Goal: Communication & Community: Share content

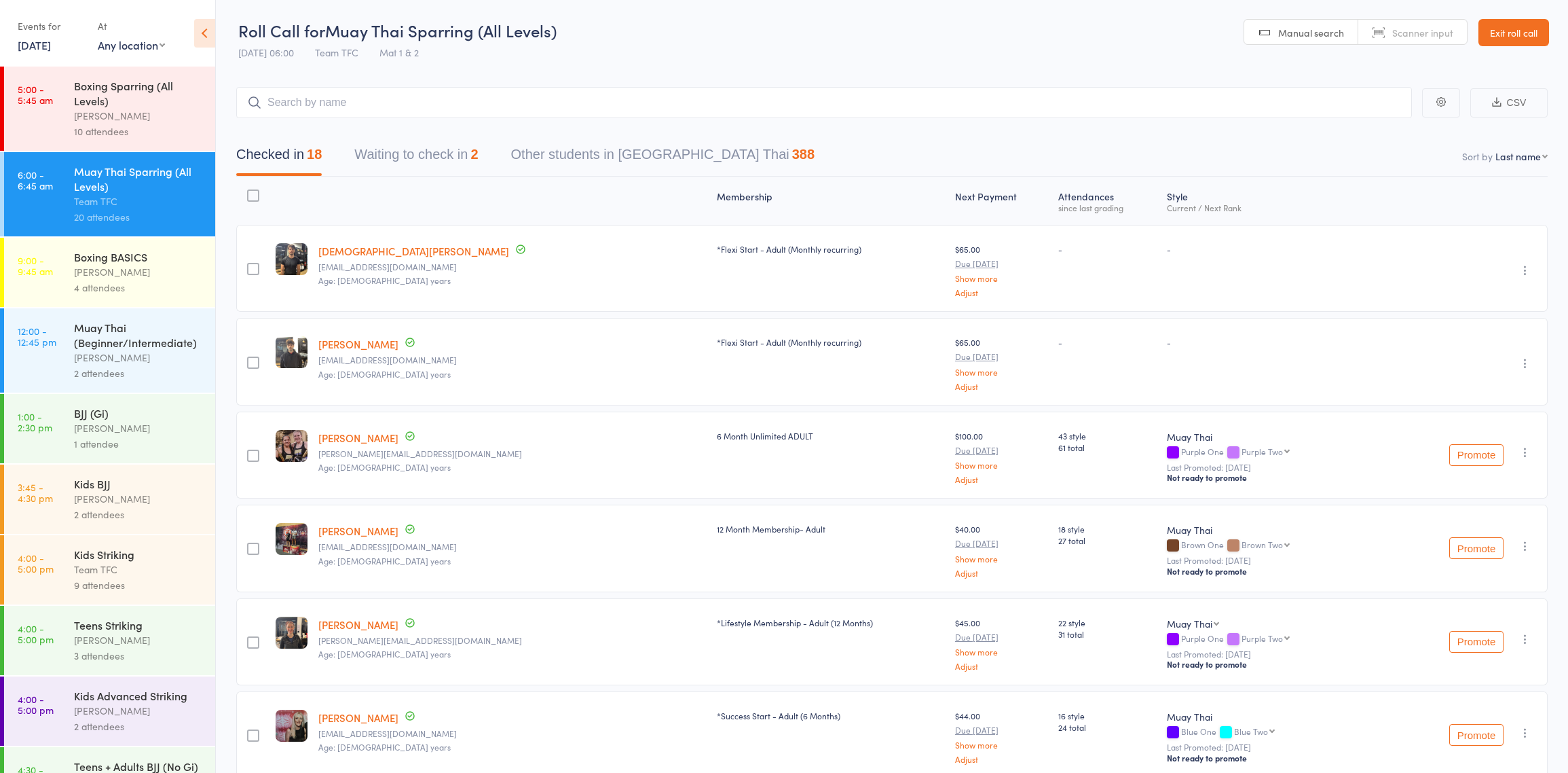
click at [601, 44] on header "Roll Call for Muay Thai Sparring (All Levels) 13 Aug 06:00 Team TFC Mat 1 & 2 M…" at bounding box center [891, 33] width 1352 height 67
click at [592, 38] on header "Roll Call for Muay Thai Sparring (All Levels) 13 Aug 06:00 Team TFC Mat 1 & 2 M…" at bounding box center [891, 33] width 1352 height 67
click at [618, 29] on header "Roll Call for Muay Thai Sparring (All Levels) 13 Aug 06:00 Team TFC Mat 1 & 2 M…" at bounding box center [891, 33] width 1352 height 67
click at [1500, 27] on link "Exit roll call" at bounding box center [1513, 33] width 70 height 27
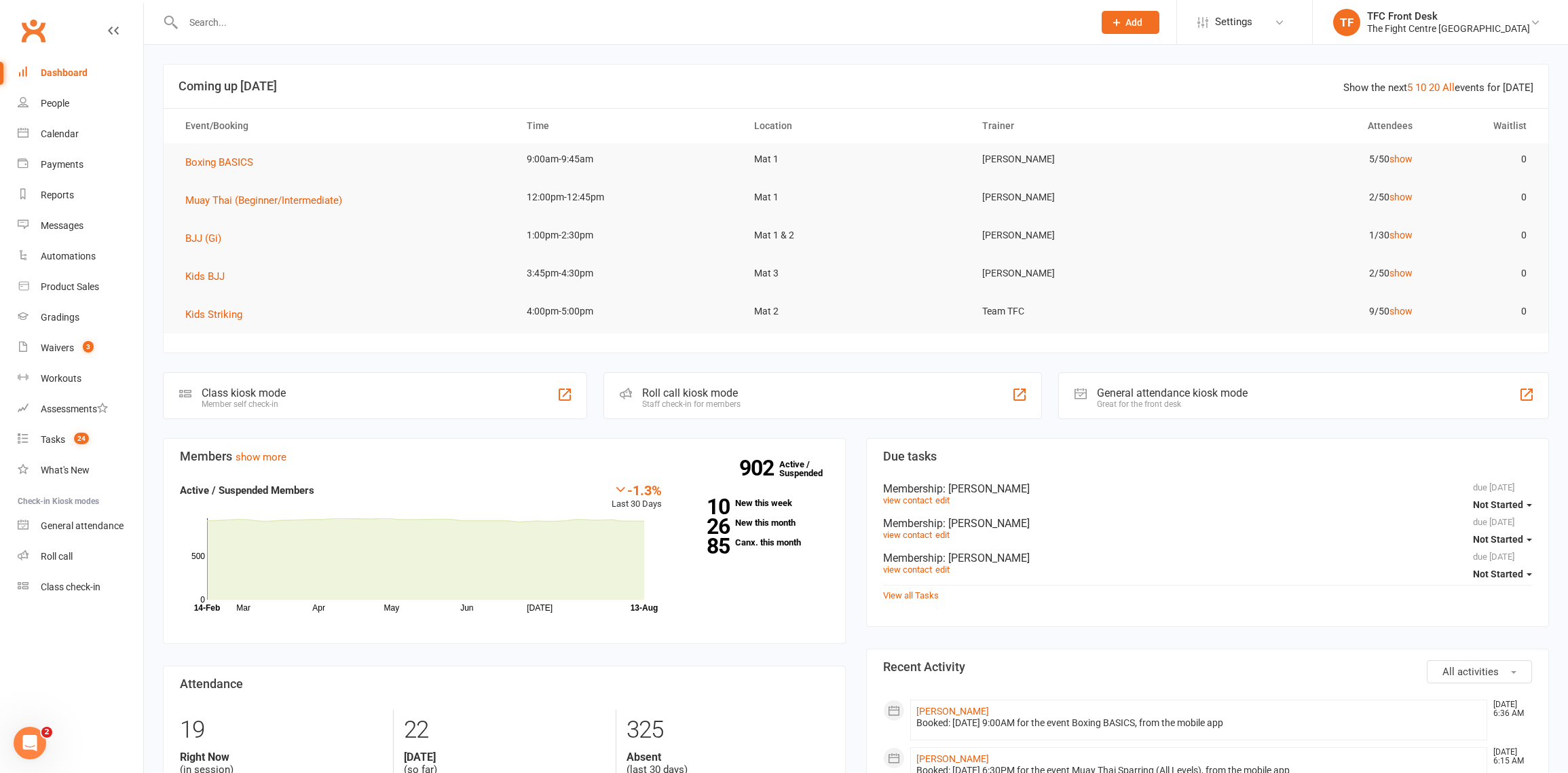
click at [774, 24] on input "text" at bounding box center [632, 22] width 905 height 19
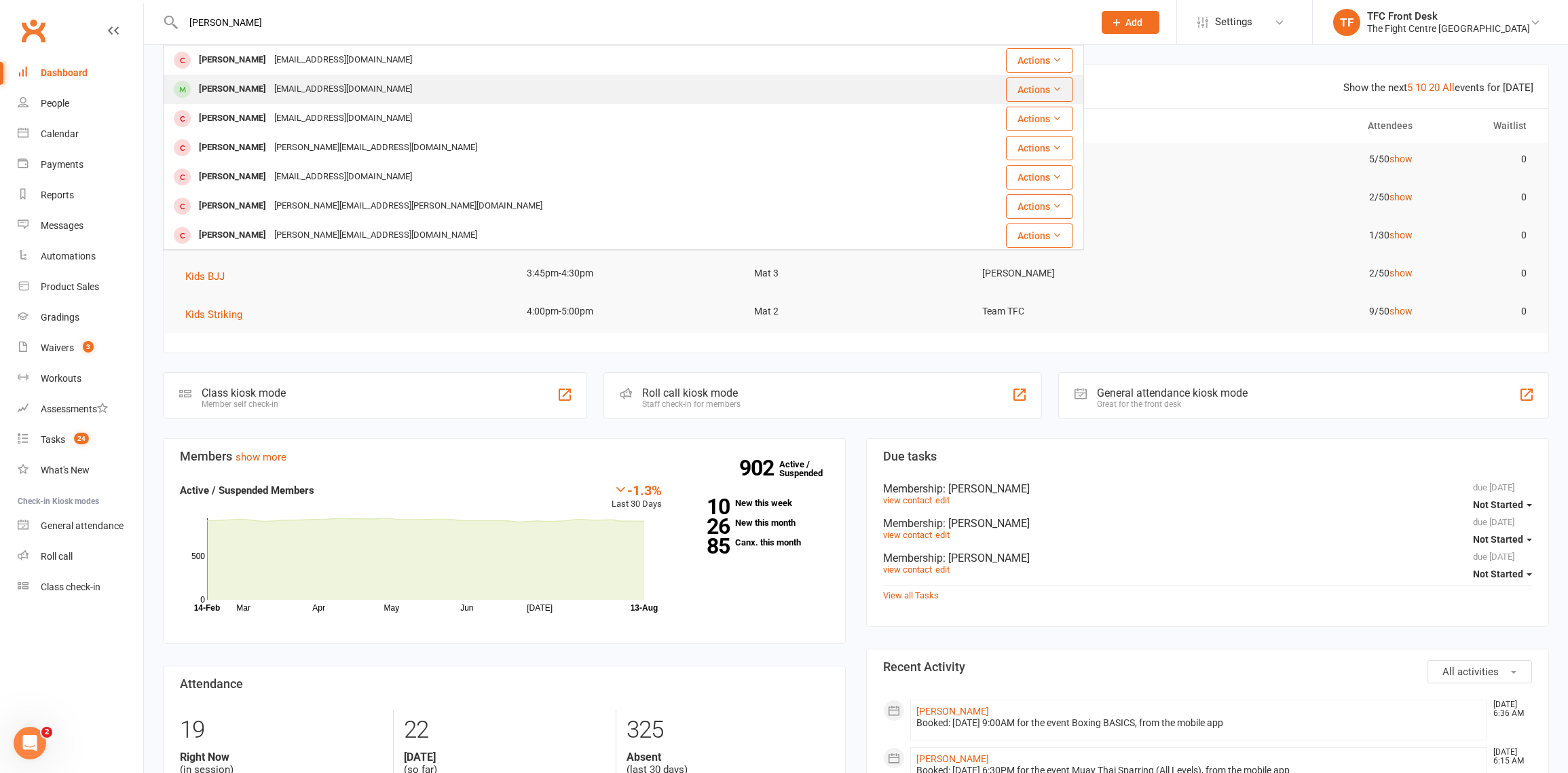
type input "andres v"
click at [270, 86] on div "Andres Villegas hoyos" at bounding box center [232, 90] width 75 height 20
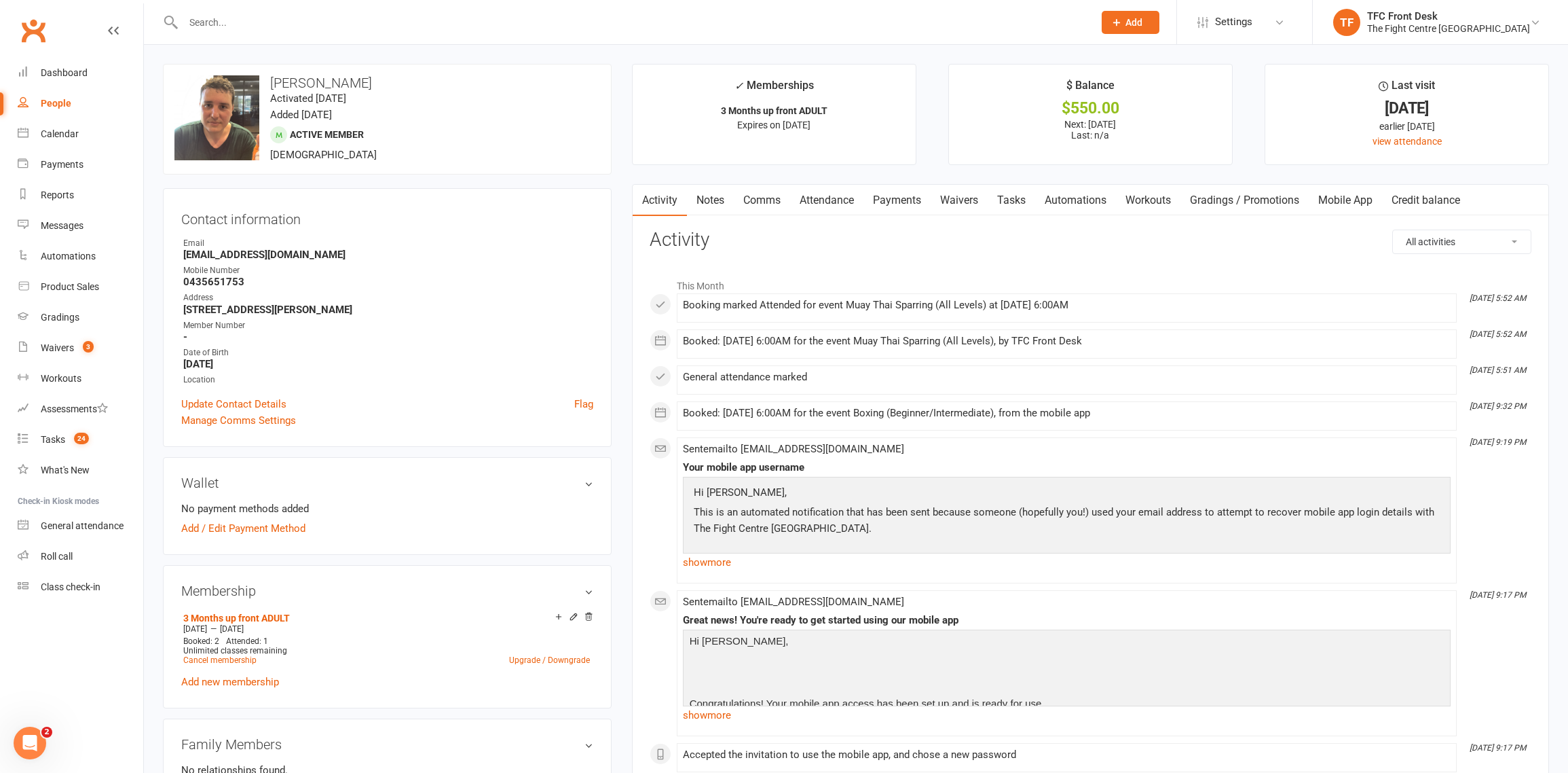
click at [715, 197] on link "Notes" at bounding box center [709, 200] width 47 height 31
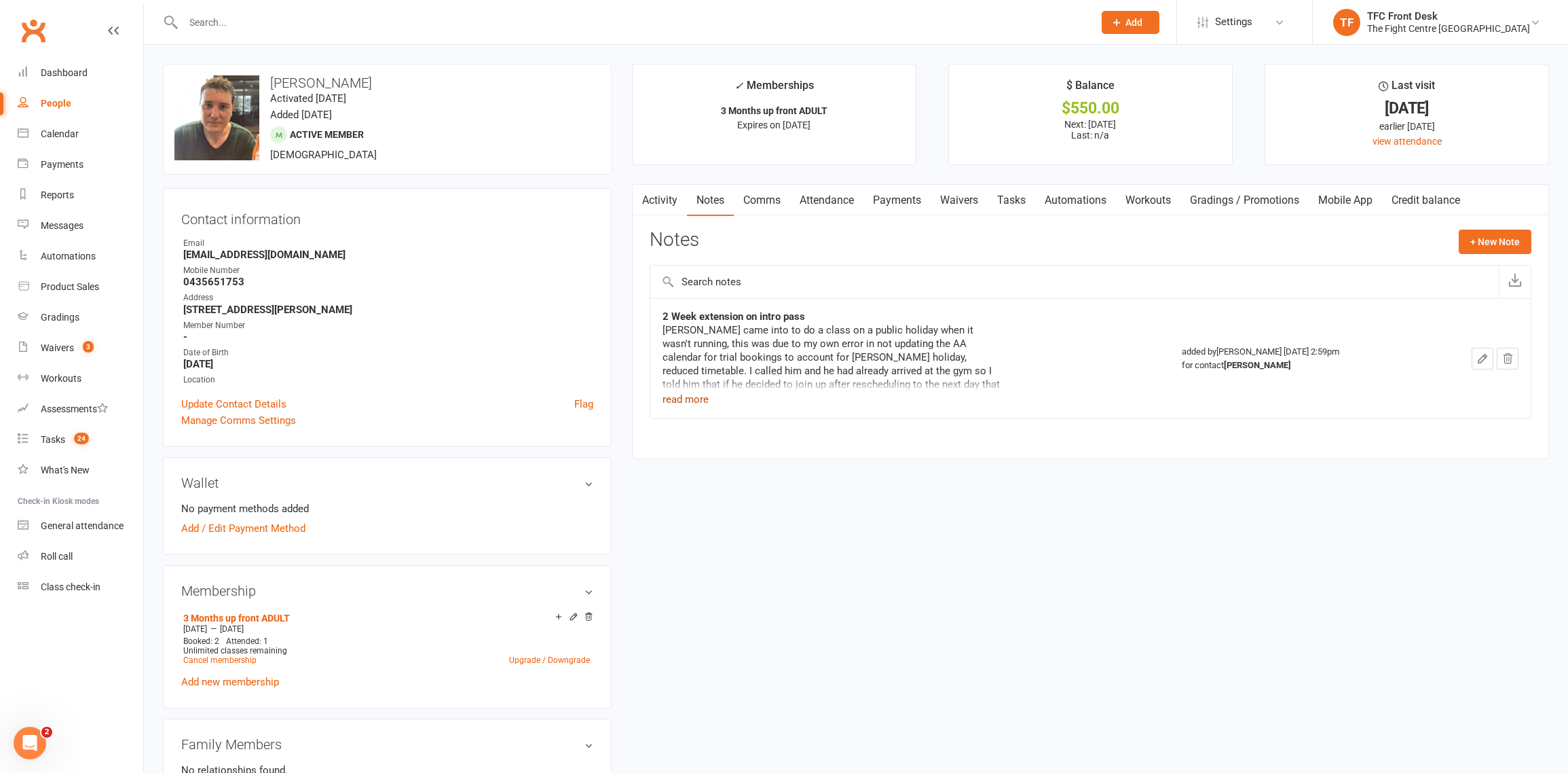
click at [704, 397] on button "read more" at bounding box center [686, 400] width 46 height 16
click at [1048, 338] on div "2 Week extension on intro pass Andres came into to do a class on a public holid…" at bounding box center [910, 366] width 495 height 112
click at [926, 196] on link "Payments" at bounding box center [896, 200] width 67 height 31
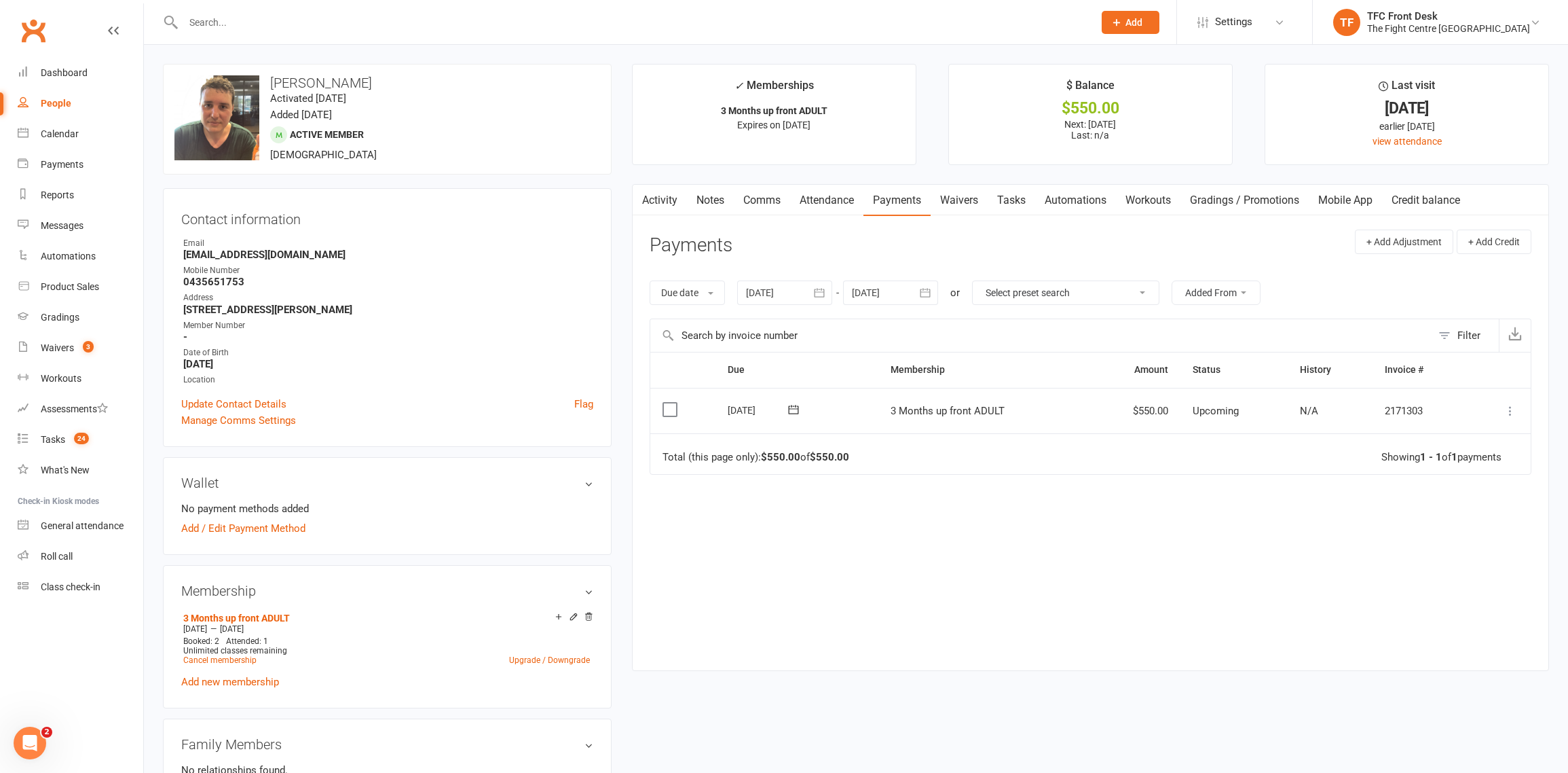
click at [1513, 409] on icon at bounding box center [1509, 411] width 14 height 14
click at [1458, 496] on link "Mark as Paid (Other)" at bounding box center [1450, 492] width 134 height 27
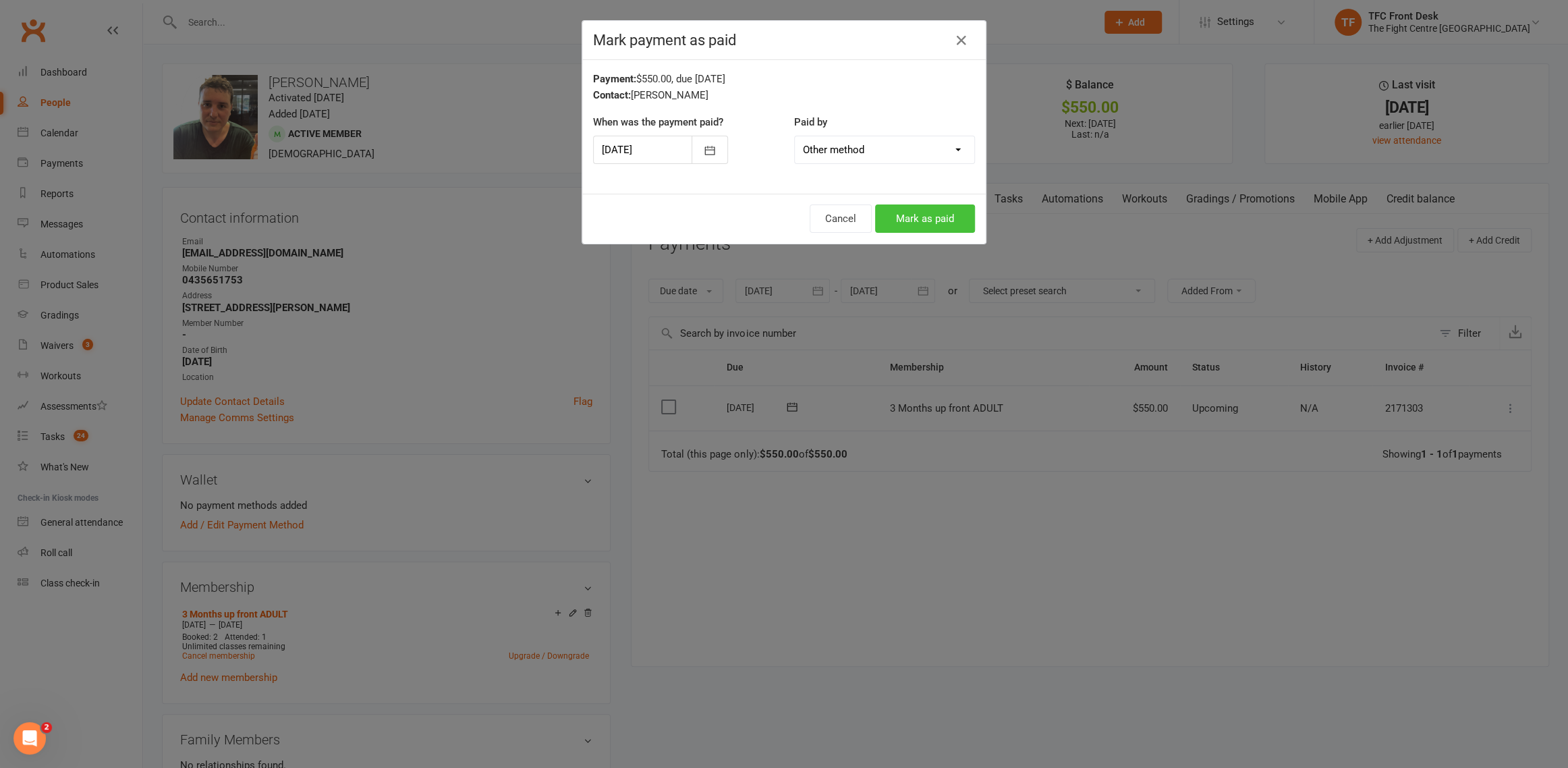
click at [921, 213] on button "Mark as paid" at bounding box center [925, 218] width 100 height 28
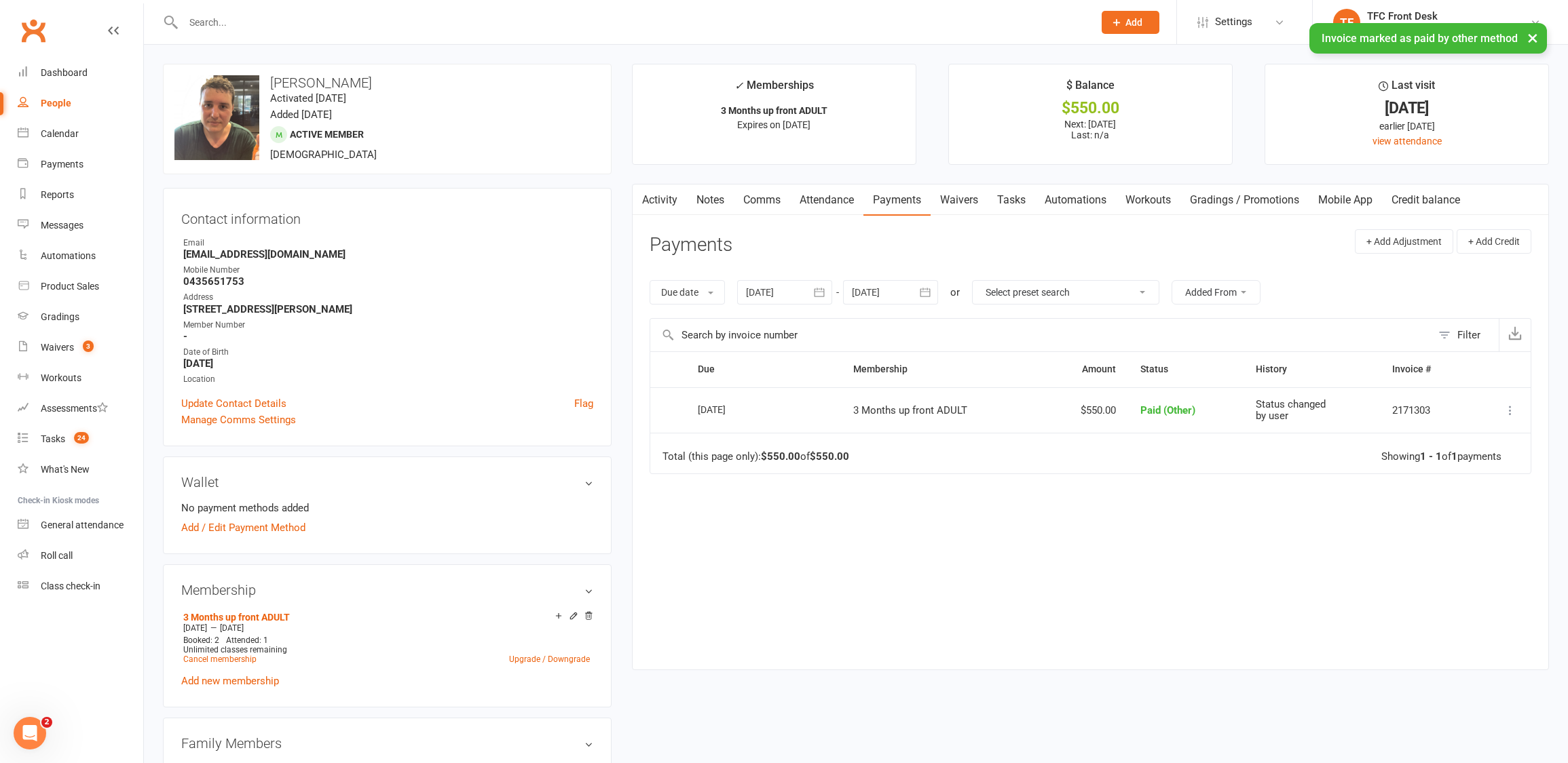
click at [699, 204] on link "Notes" at bounding box center [709, 200] width 47 height 31
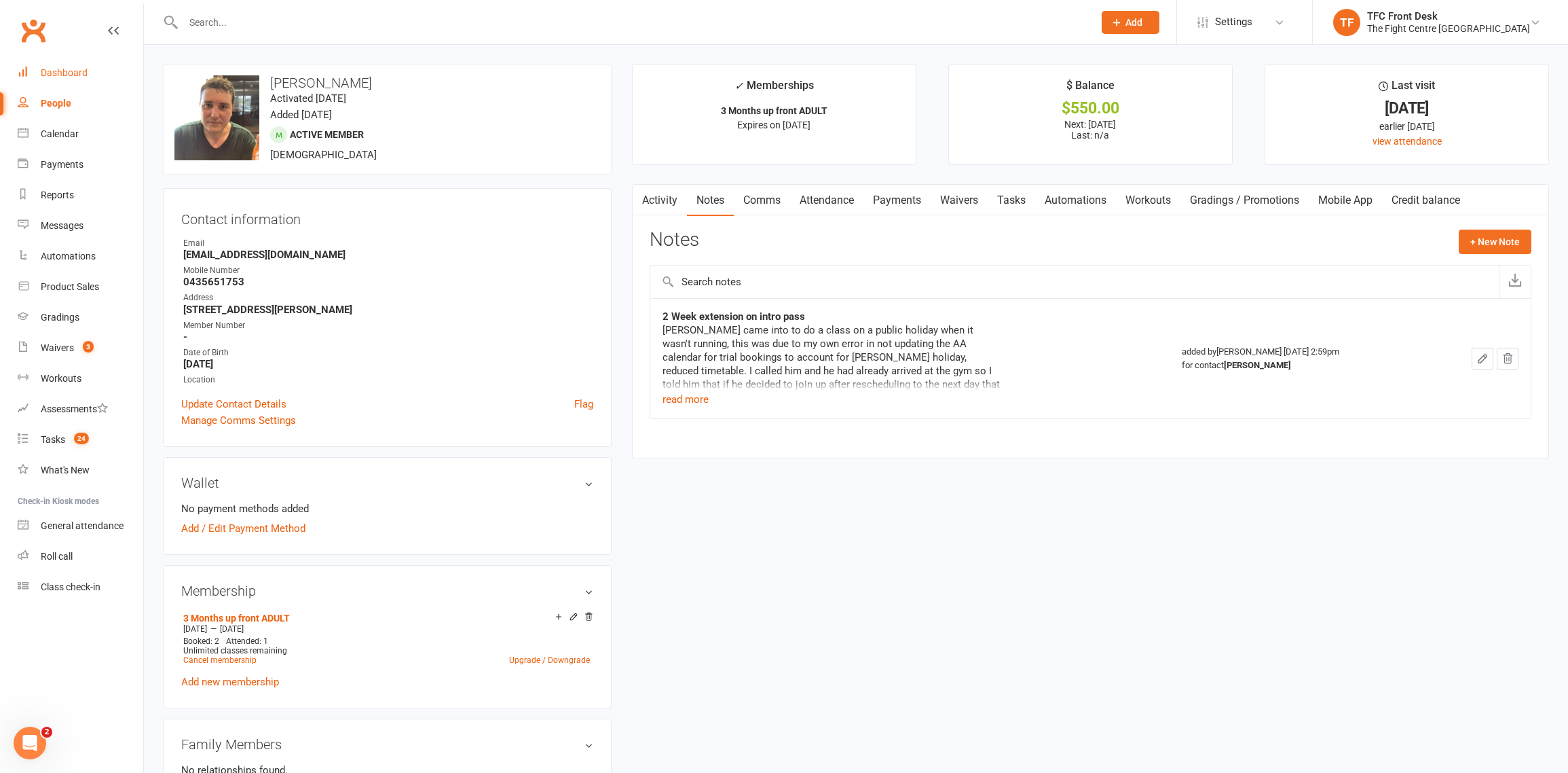
click at [72, 78] on link "Dashboard" at bounding box center [80, 72] width 125 height 30
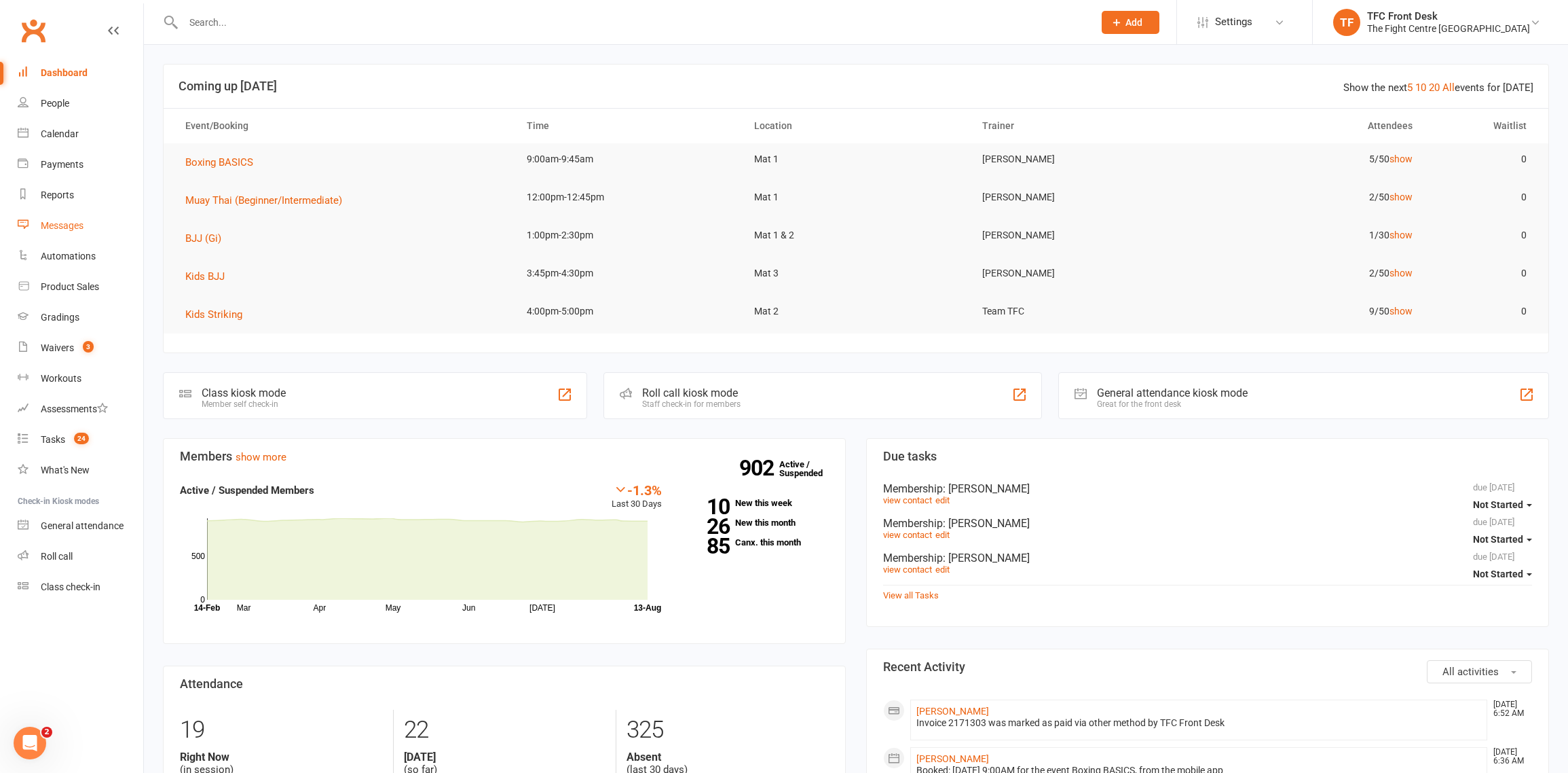
click at [59, 230] on div "Messages" at bounding box center [62, 226] width 43 height 11
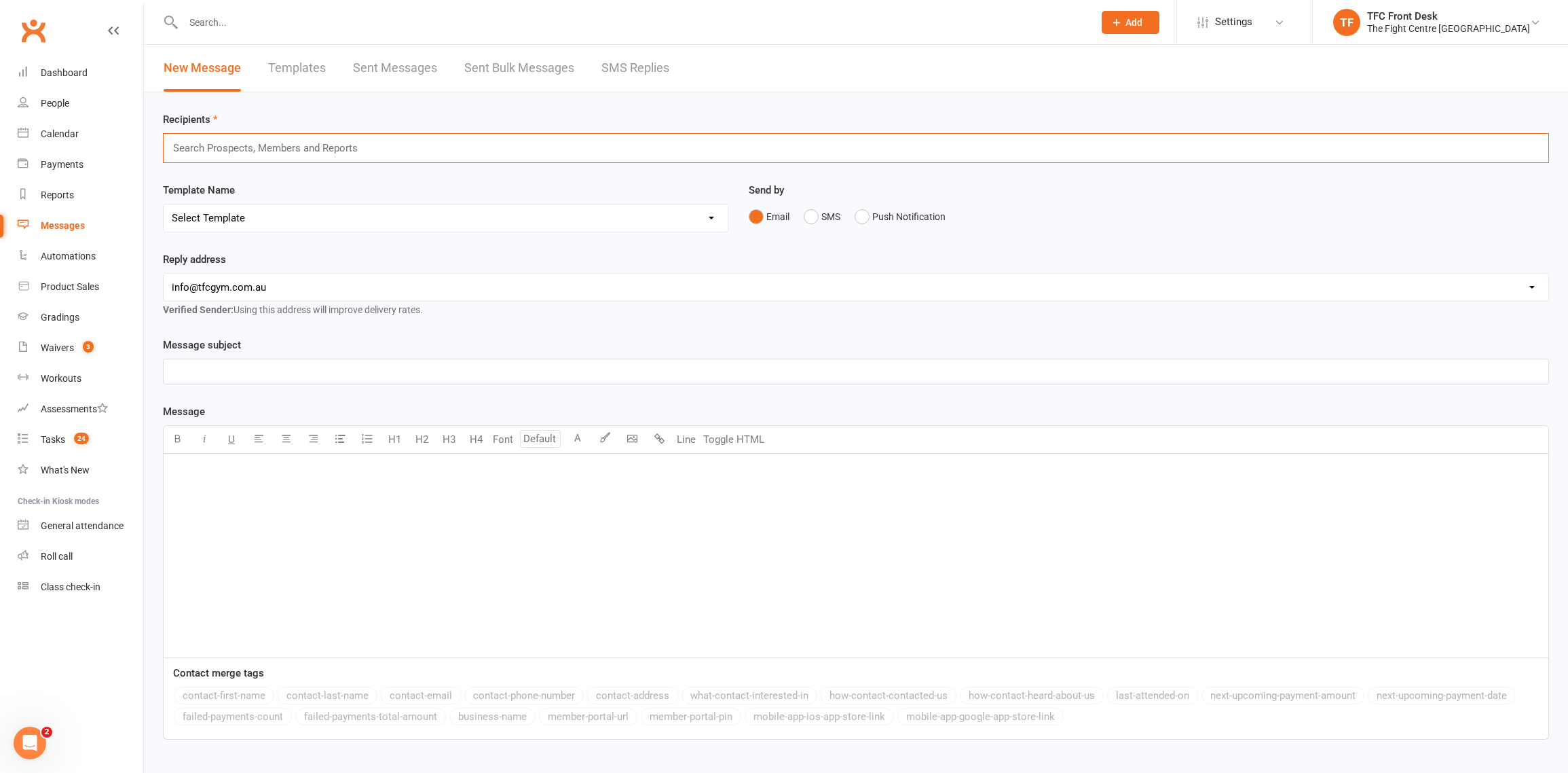
click at [323, 151] on input "text" at bounding box center [272, 147] width 199 height 17
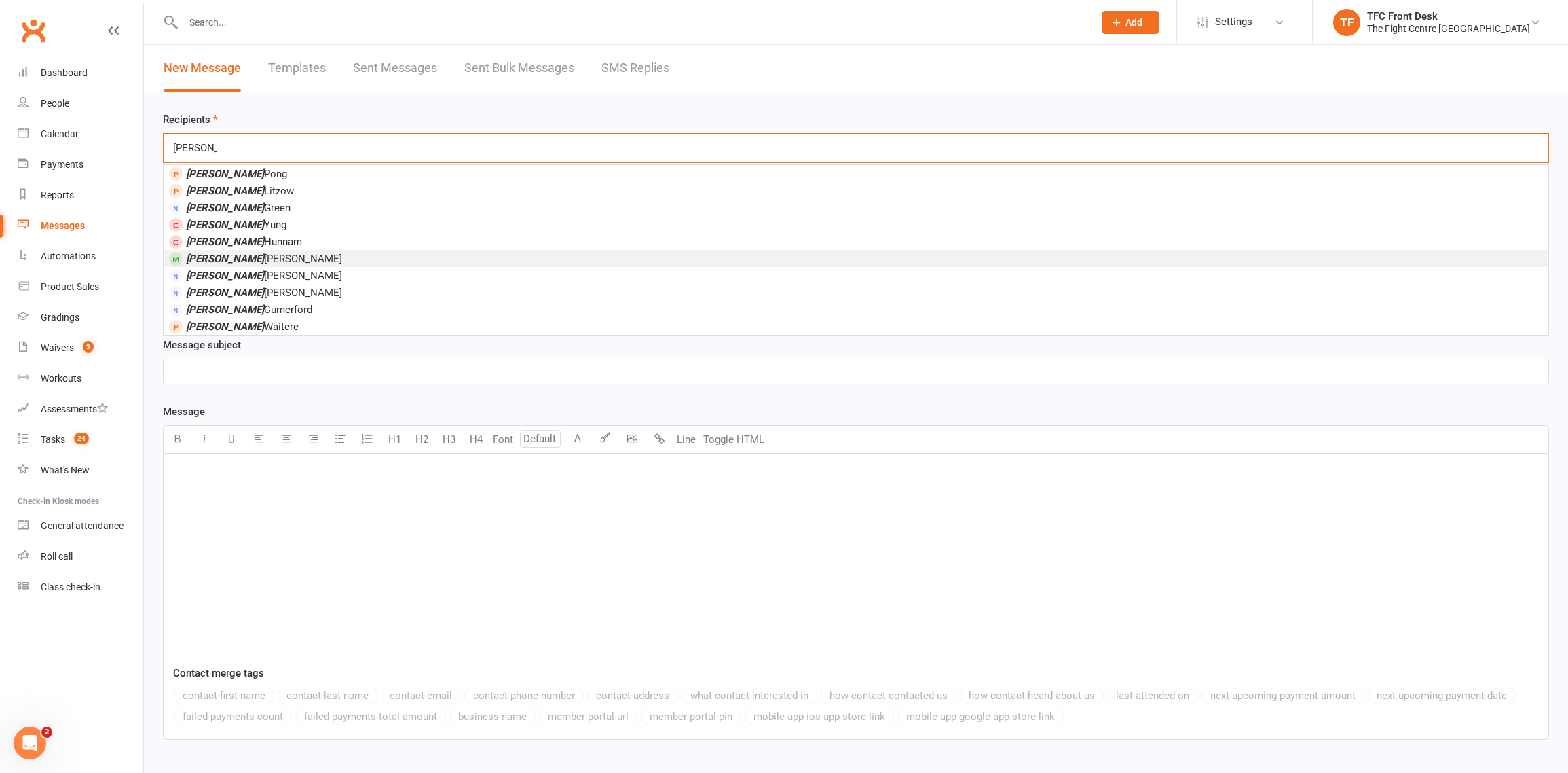
type input "renee"
click at [257, 252] on li "Renee Curtis" at bounding box center [856, 258] width 1384 height 17
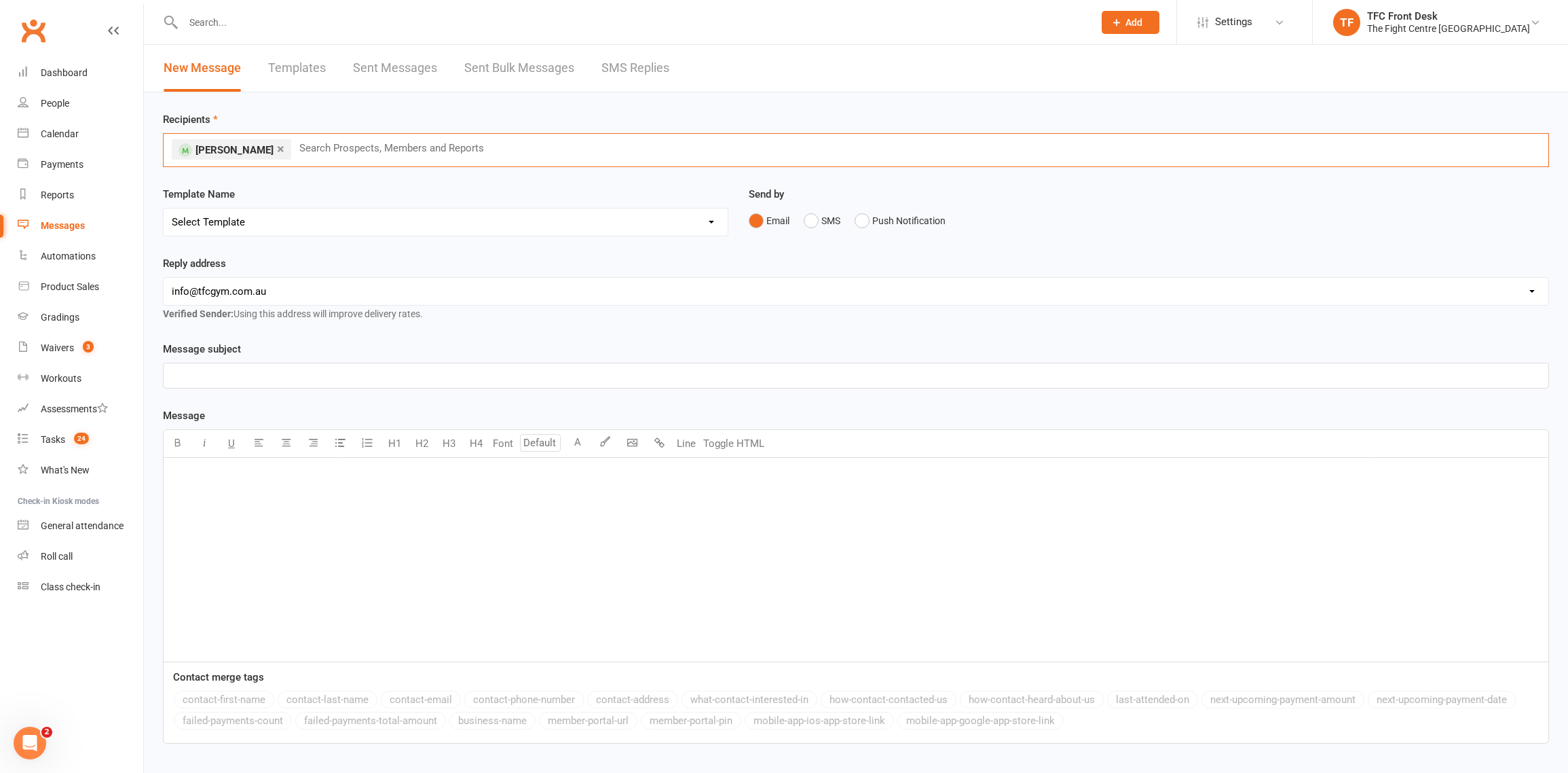
click at [331, 295] on select "hello@clubworx.com info@tfcgym.com.au lorina@tfcgym.com.au receptionist@yourstr…" at bounding box center [856, 292] width 1384 height 27
select select "6"
click at [345, 550] on div "﻿" at bounding box center [856, 559] width 1384 height 204
click at [347, 384] on div "﻿" at bounding box center [856, 375] width 1384 height 25
click at [164, 430] on button "button" at bounding box center [177, 444] width 27 height 27
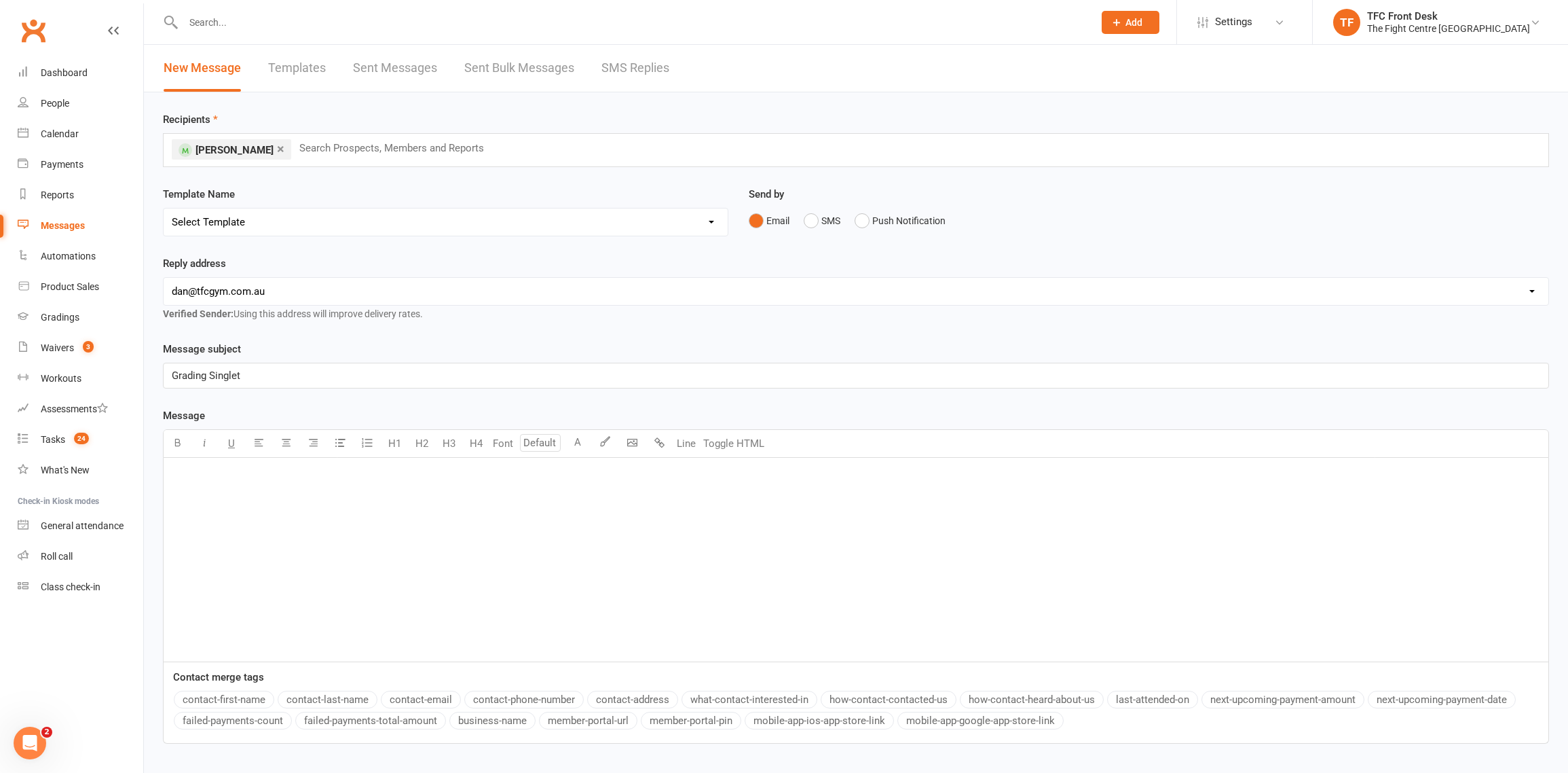
click at [164, 430] on button "button" at bounding box center [177, 444] width 27 height 27
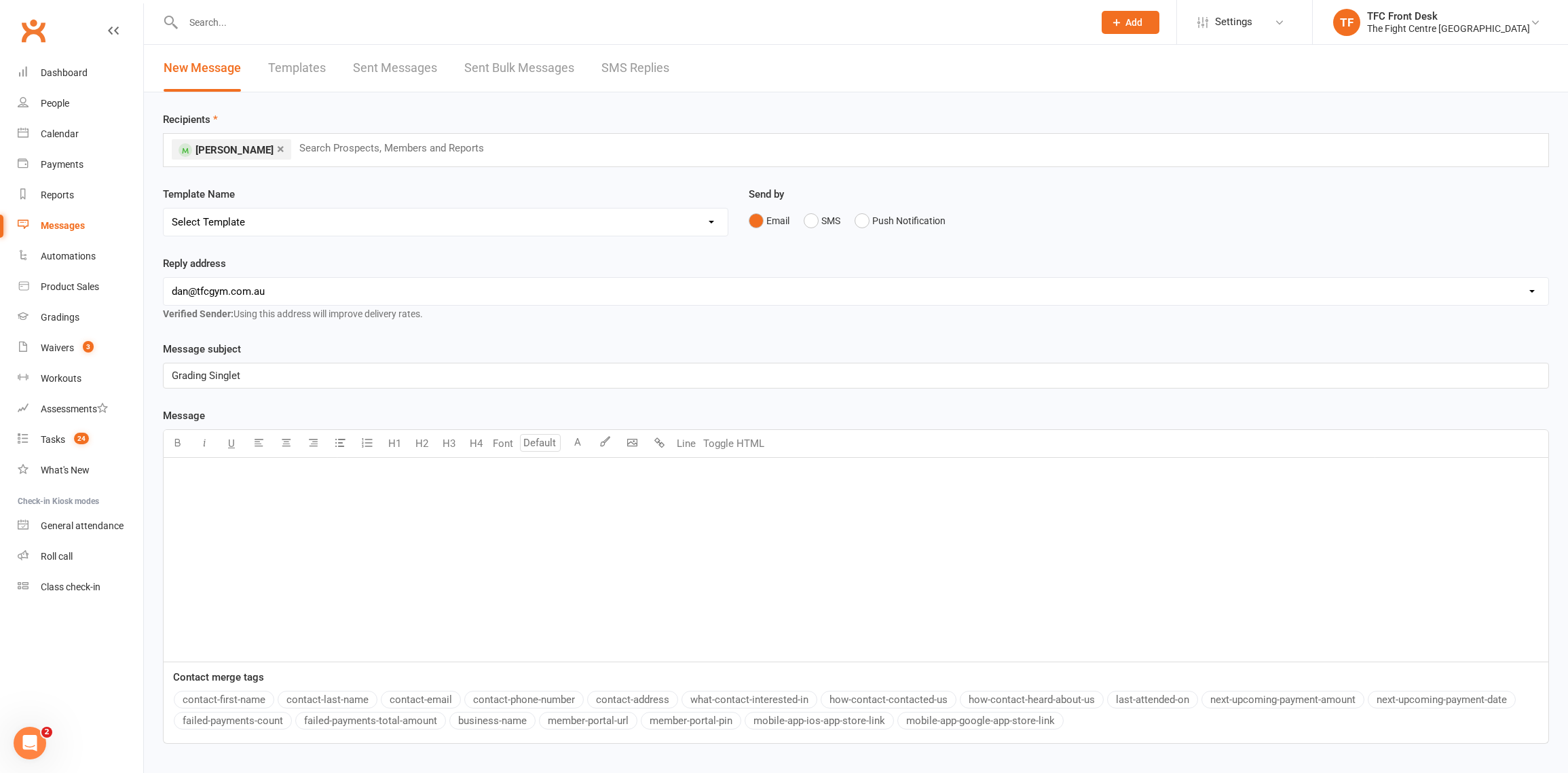
click at [164, 430] on button "button" at bounding box center [177, 444] width 27 height 27
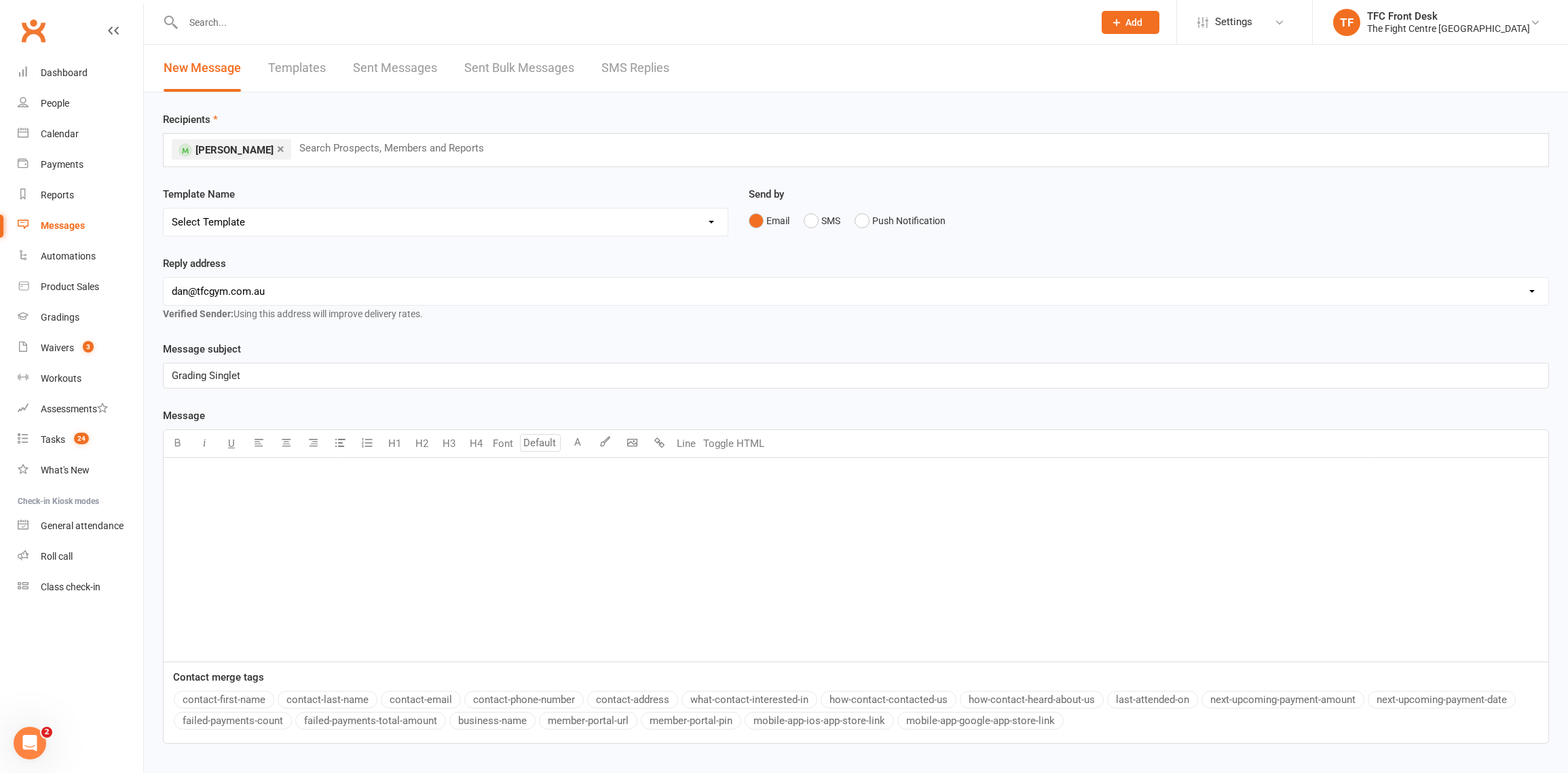
click at [164, 430] on button "button" at bounding box center [177, 444] width 27 height 27
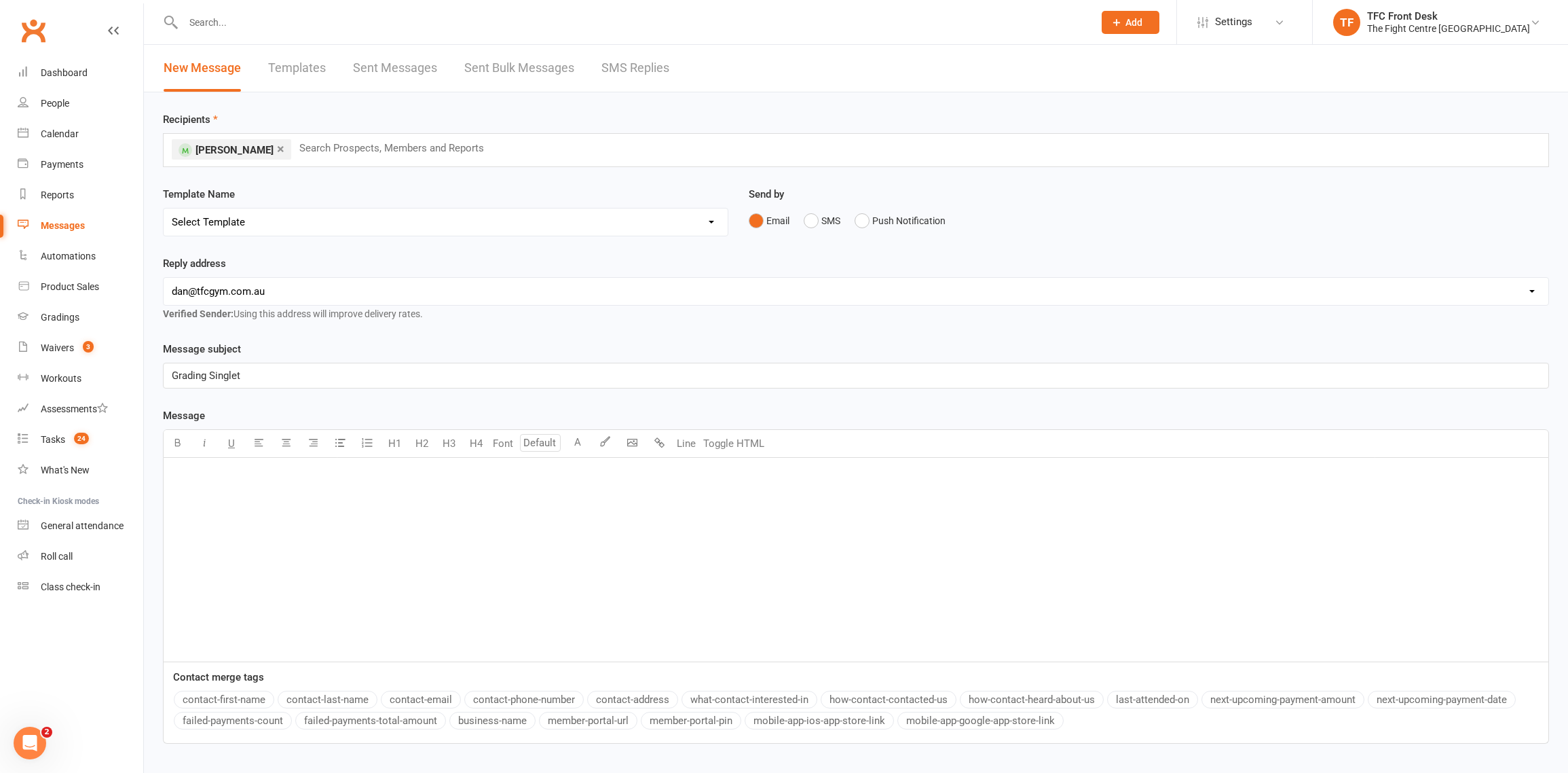
click at [164, 430] on button "button" at bounding box center [177, 444] width 27 height 27
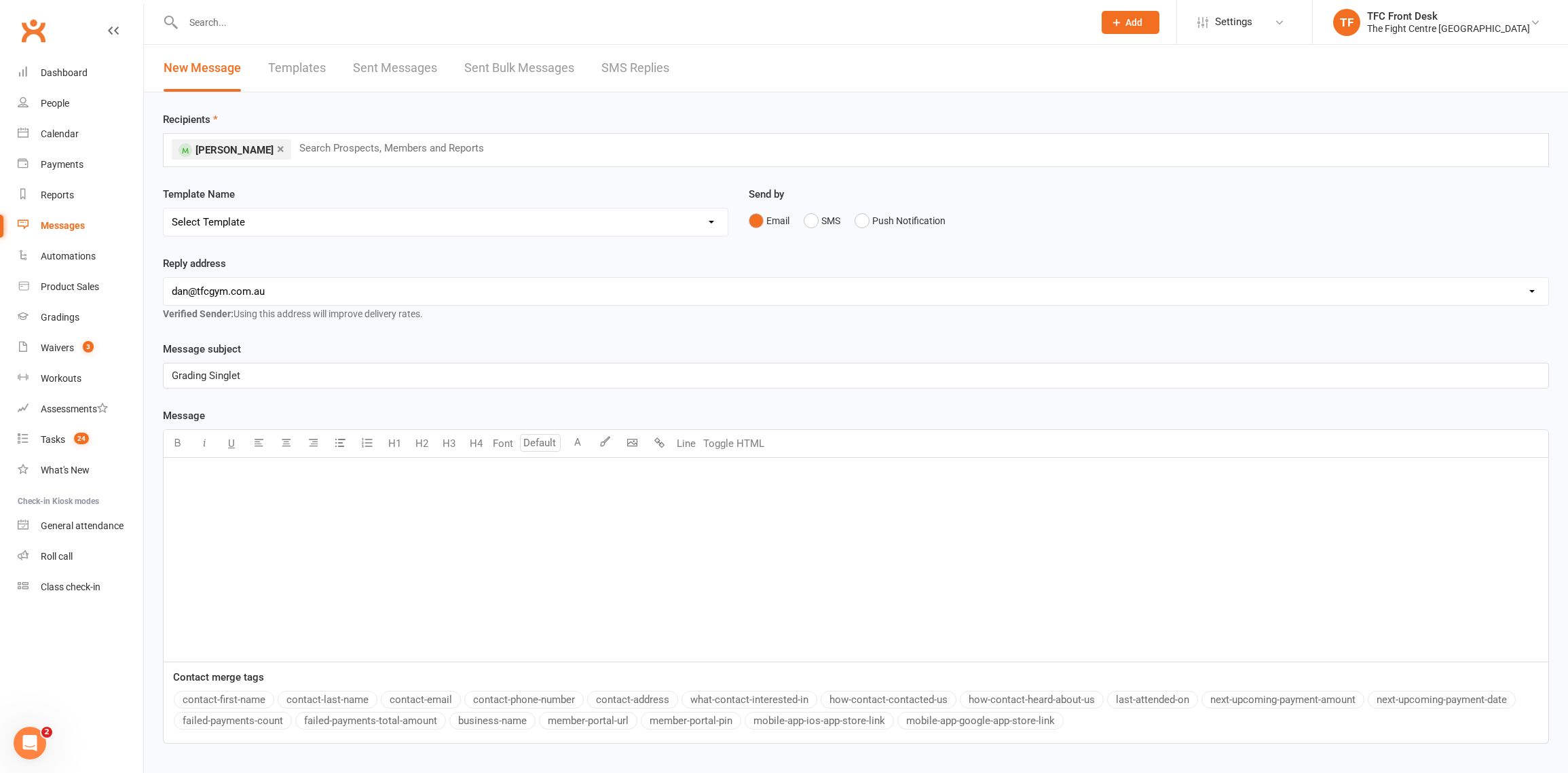
click at [462, 525] on div "﻿" at bounding box center [856, 559] width 1384 height 204
click at [353, 514] on span "Let me know what size grading singlet oyu need and I will get it made up for yo…" at bounding box center [354, 518] width 364 height 12
click at [359, 499] on p "﻿" at bounding box center [856, 497] width 1369 height 16
click at [299, 529] on div "Hi Renee. ﻿ Let me know what size grading singlet you need and I will get it ma…" at bounding box center [856, 559] width 1384 height 204
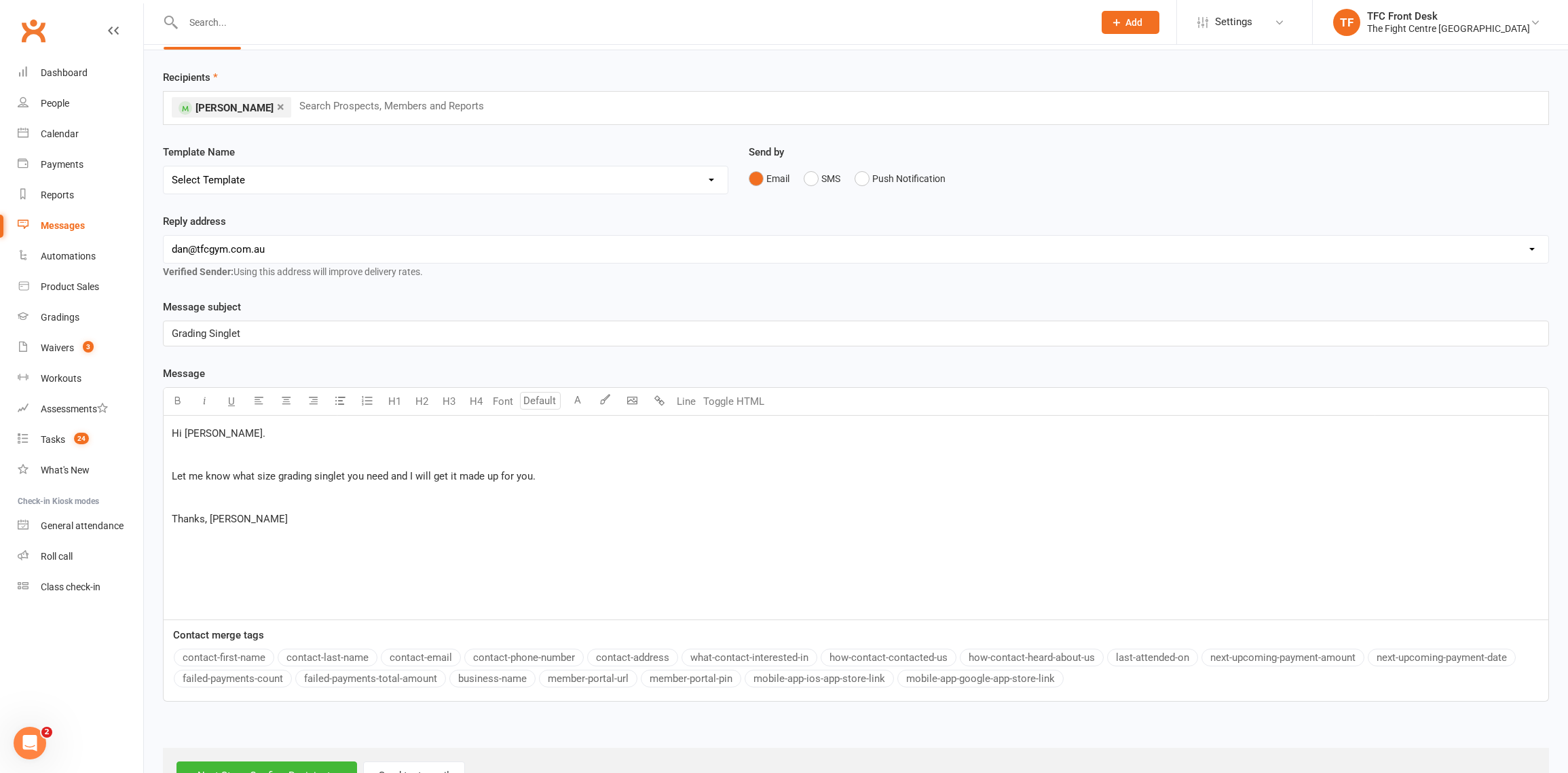
scroll to position [91, 0]
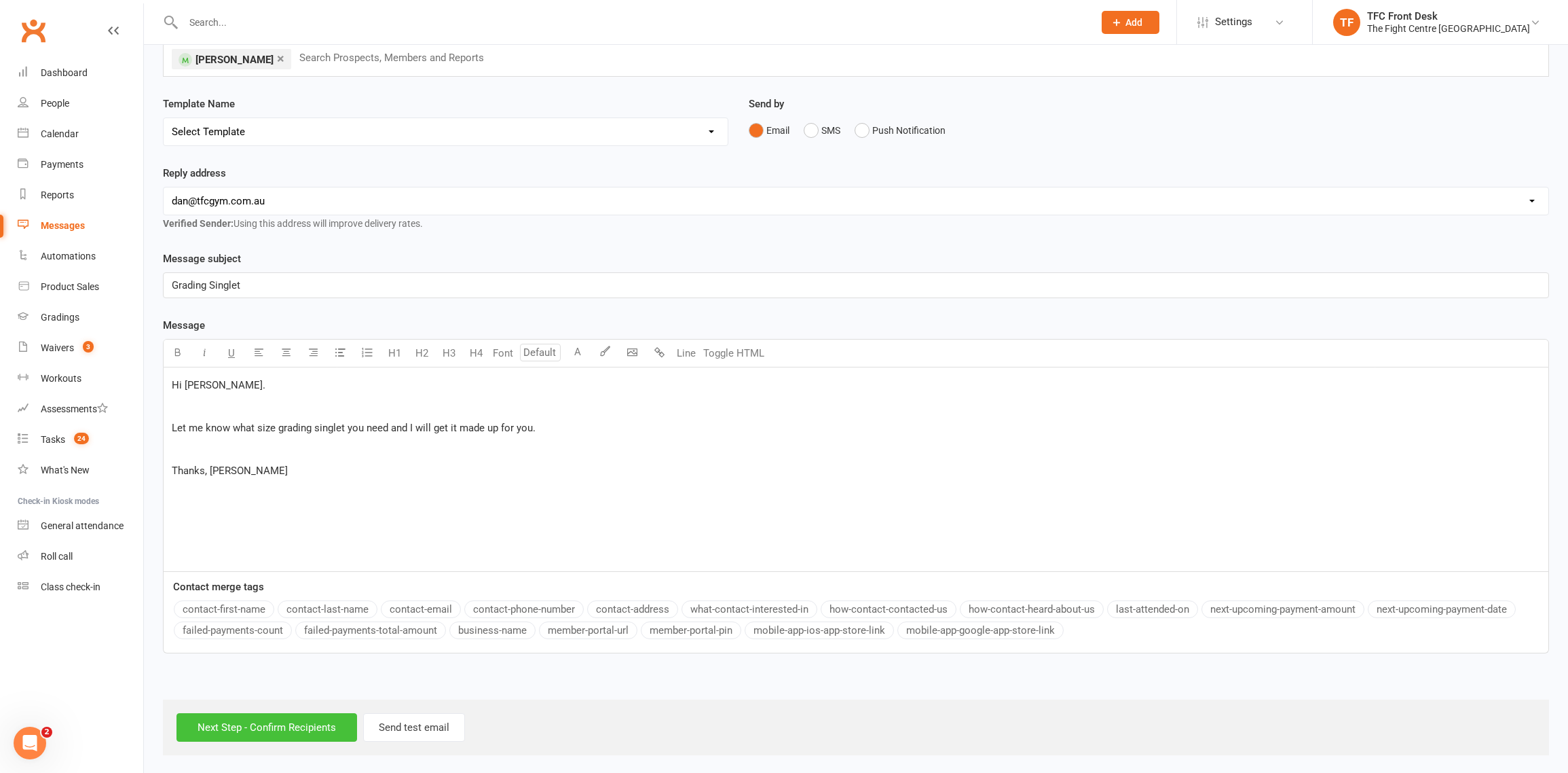
click at [283, 721] on input "Next Step - Confirm Recipients" at bounding box center [266, 727] width 180 height 28
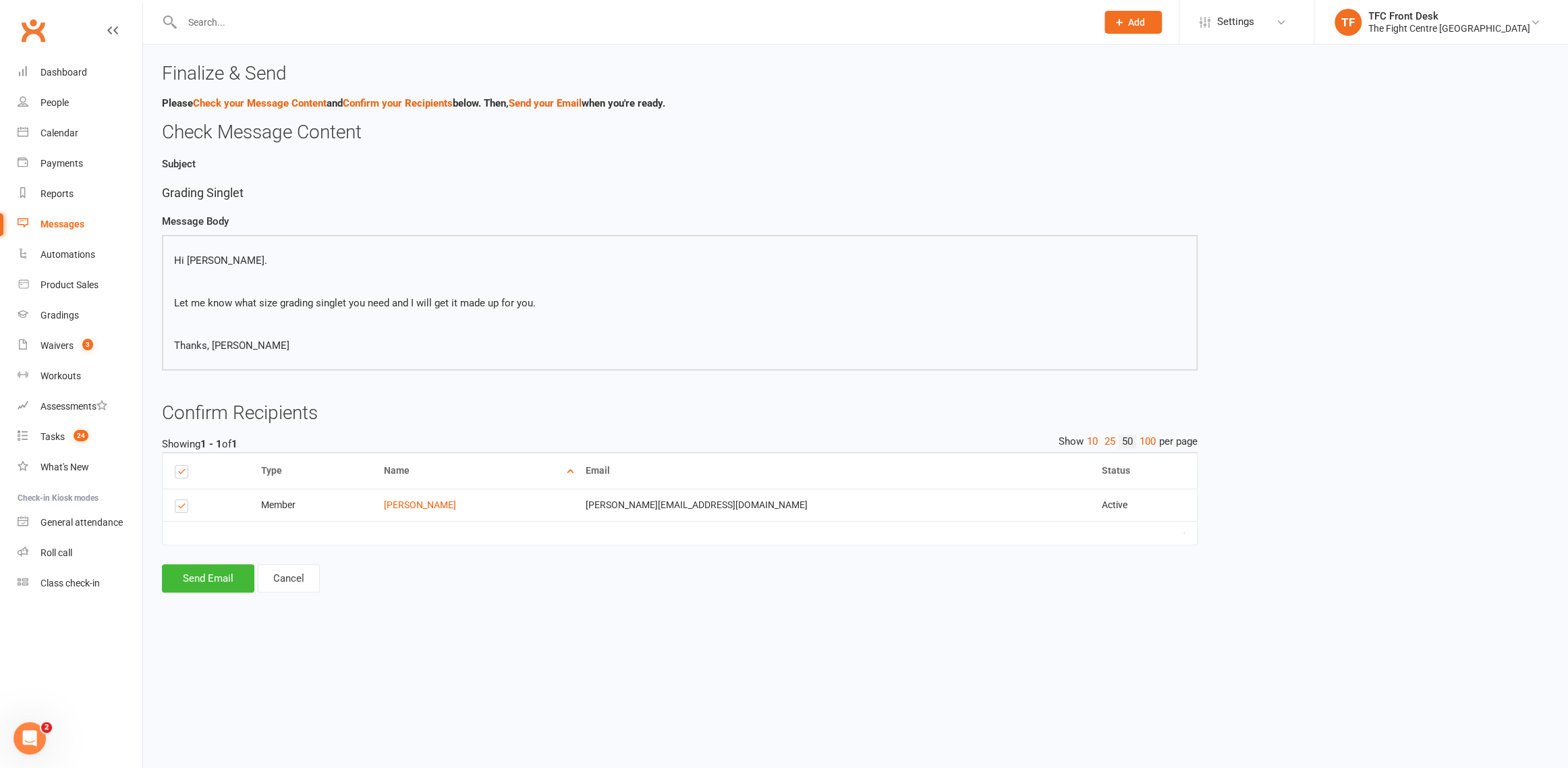
click at [482, 155] on div "Subject Grading Singlet" at bounding box center [680, 178] width 1036 height 49
click at [209, 581] on button "Send Email" at bounding box center [208, 578] width 93 height 28
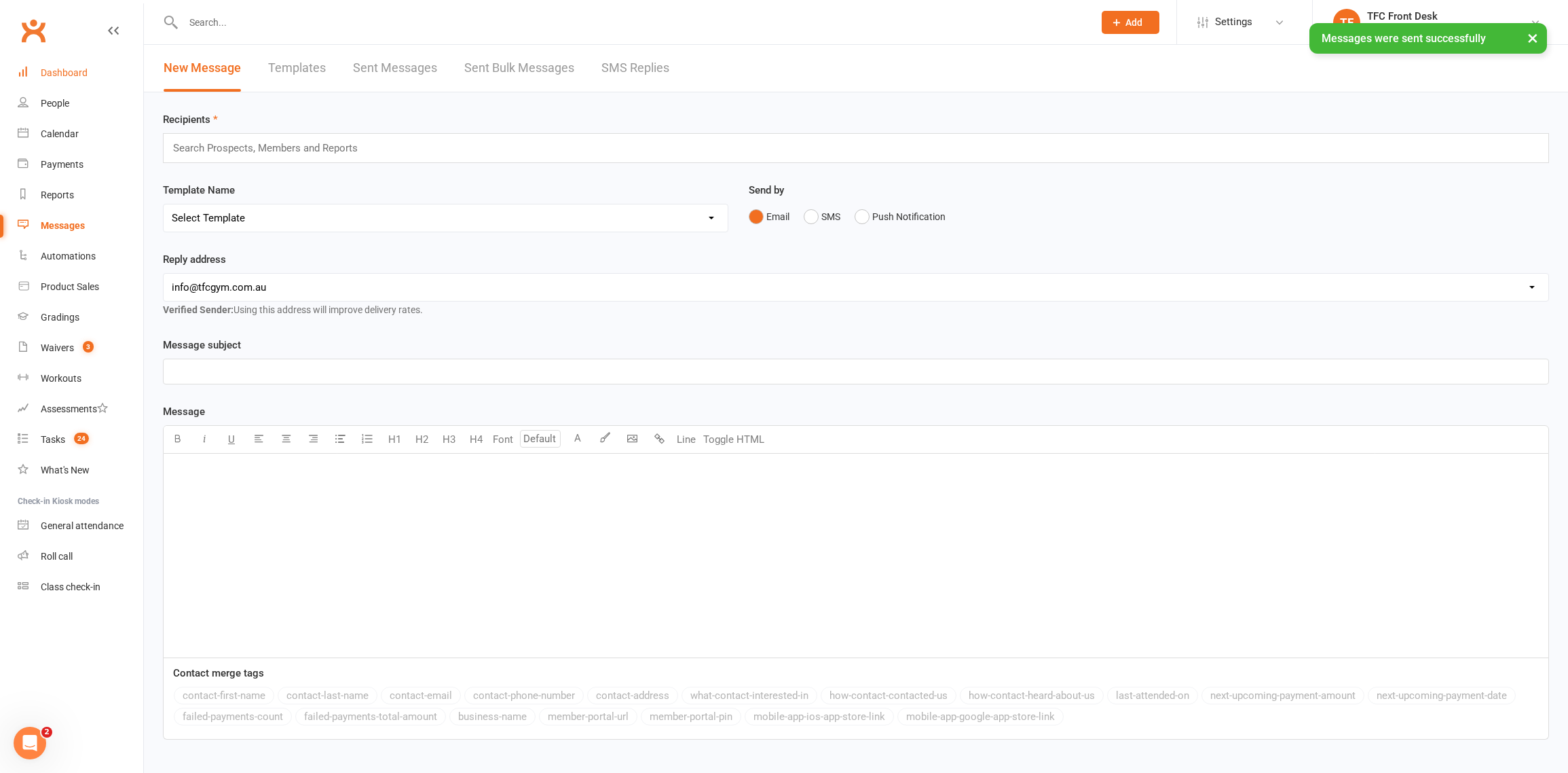
click at [57, 73] on div "Dashboard" at bounding box center [64, 72] width 47 height 11
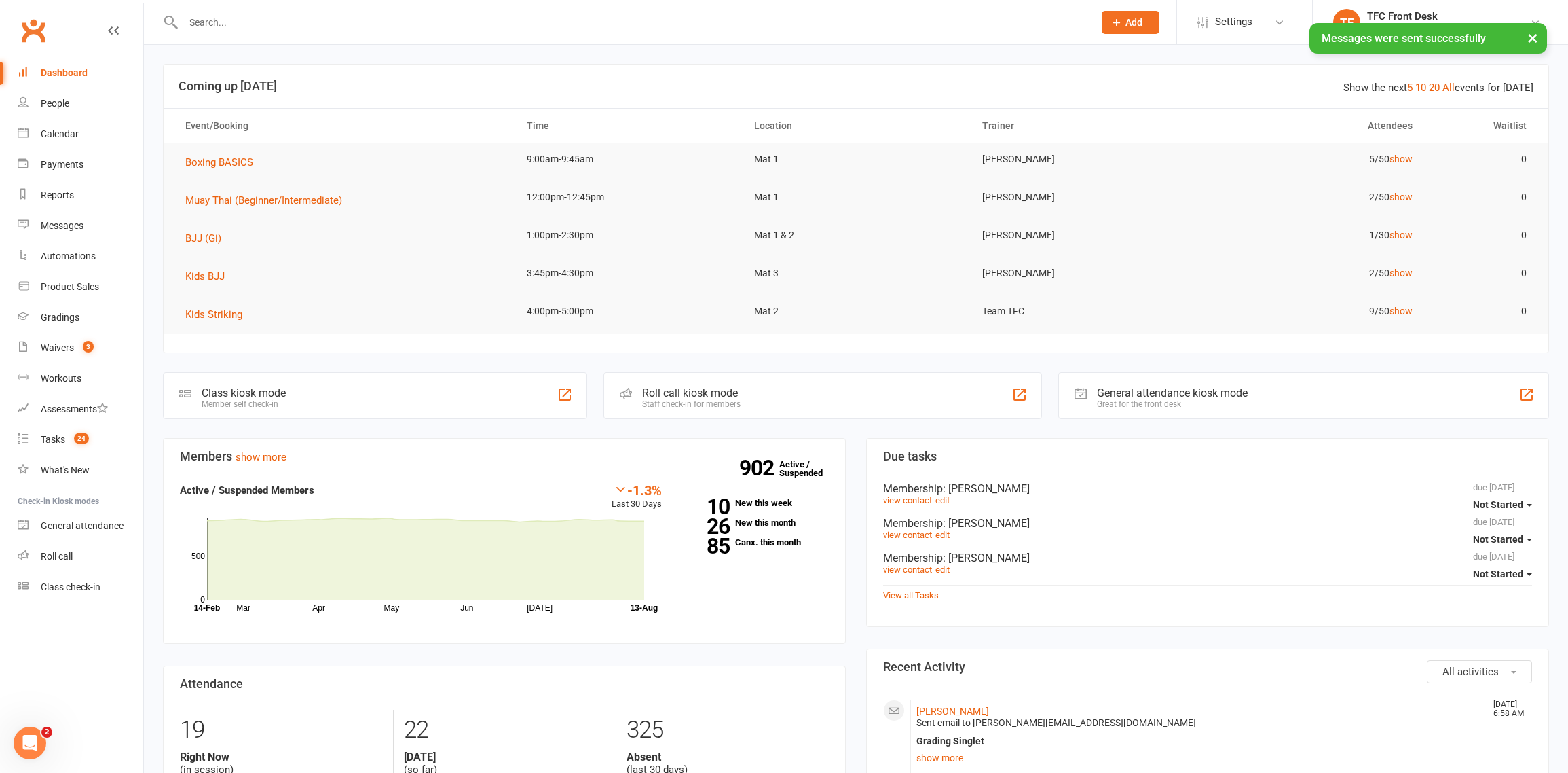
click at [289, 23] on div "× Messages were sent successfully" at bounding box center [775, 23] width 1551 height 0
click at [62, 581] on div "Class check-in" at bounding box center [70, 586] width 59 height 11
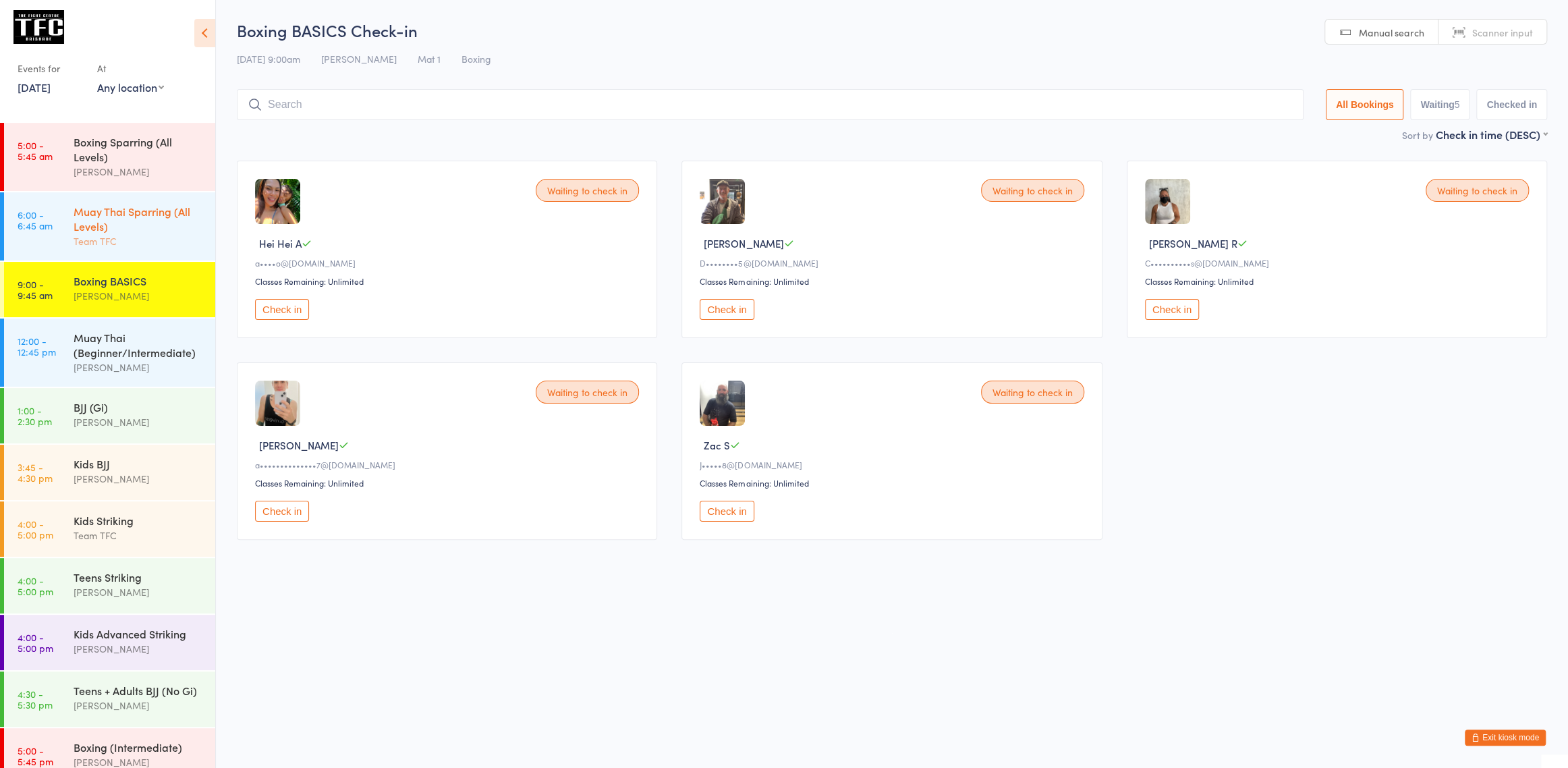
click at [145, 232] on div "Muay Thai Sparring (All Levels)" at bounding box center [138, 218] width 130 height 30
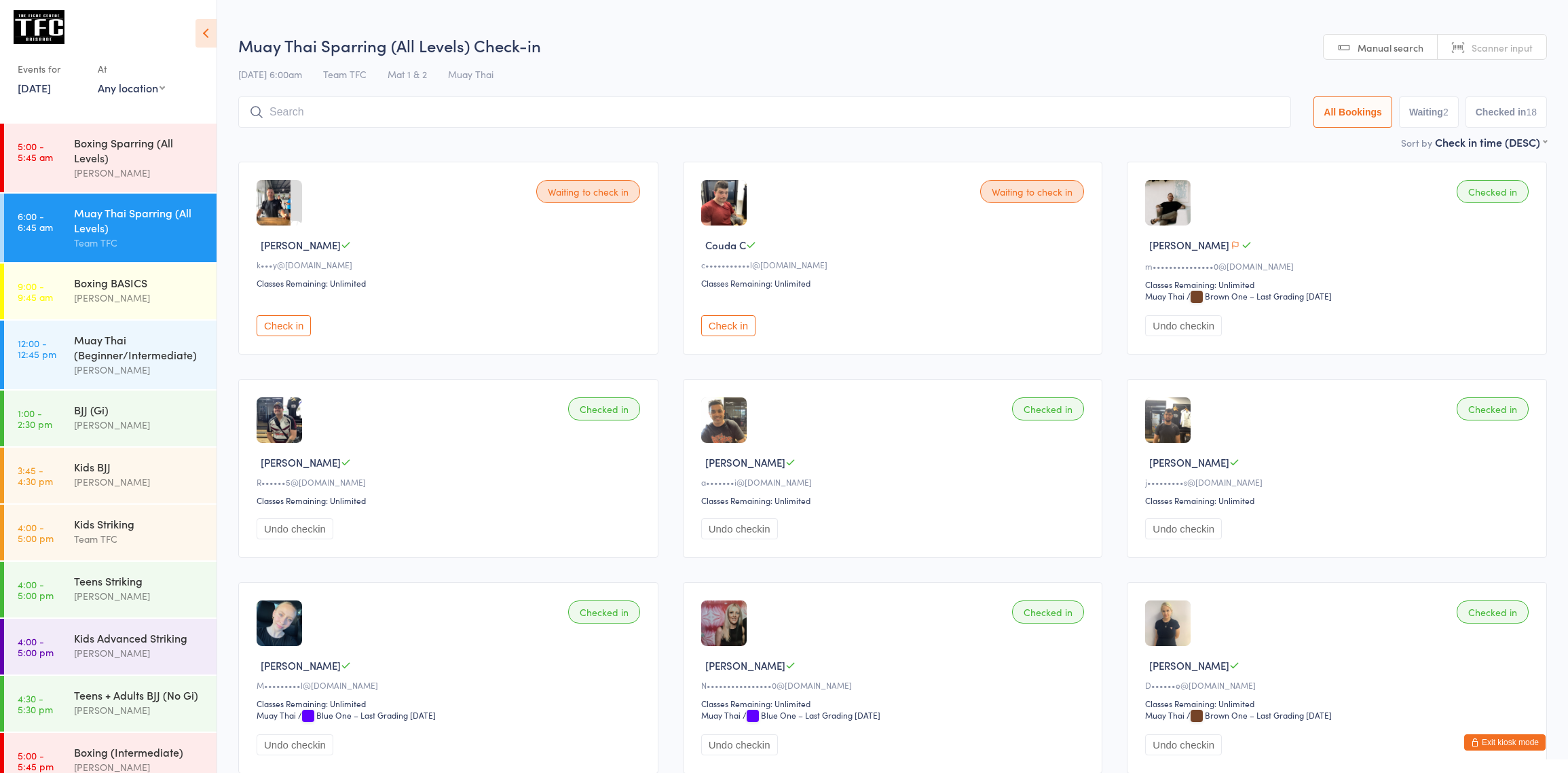
click at [290, 317] on button "Check in" at bounding box center [283, 325] width 54 height 21
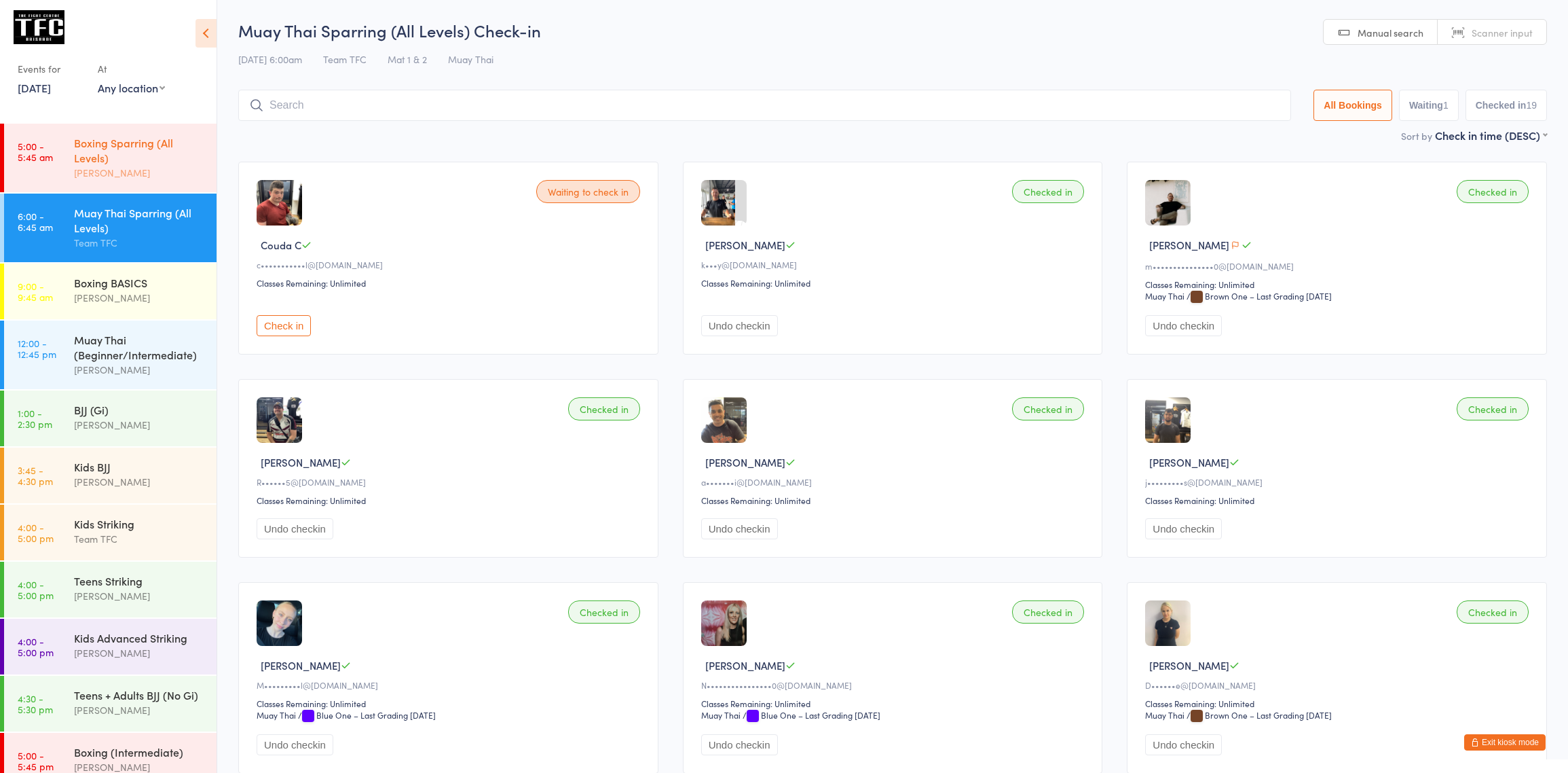
click at [104, 129] on div "Boxing Sparring (All Levels) [PERSON_NAME]" at bounding box center [145, 157] width 143 height 69
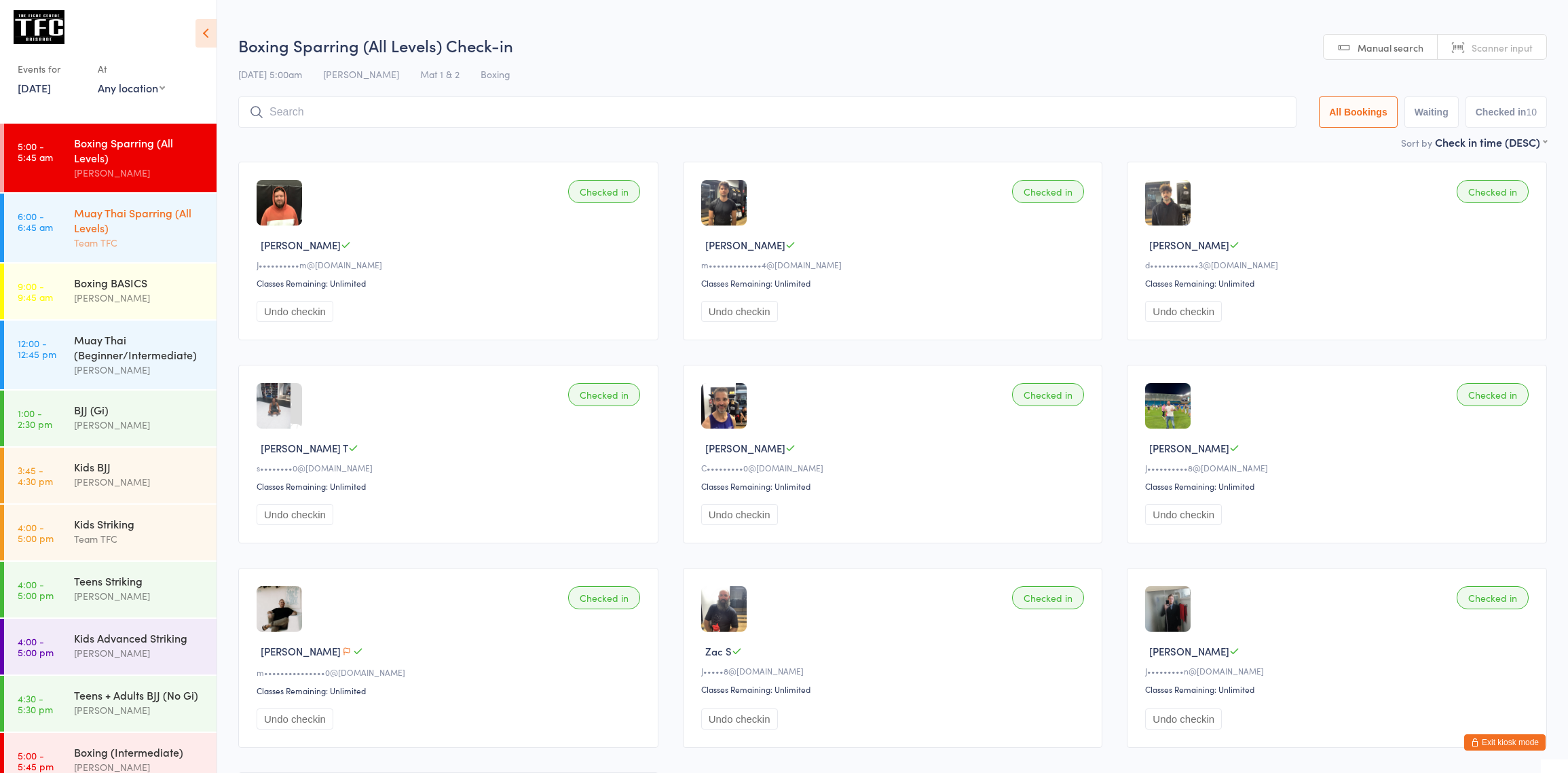
click at [176, 228] on div "Muay Thai Sparring (All Levels)" at bounding box center [139, 220] width 131 height 30
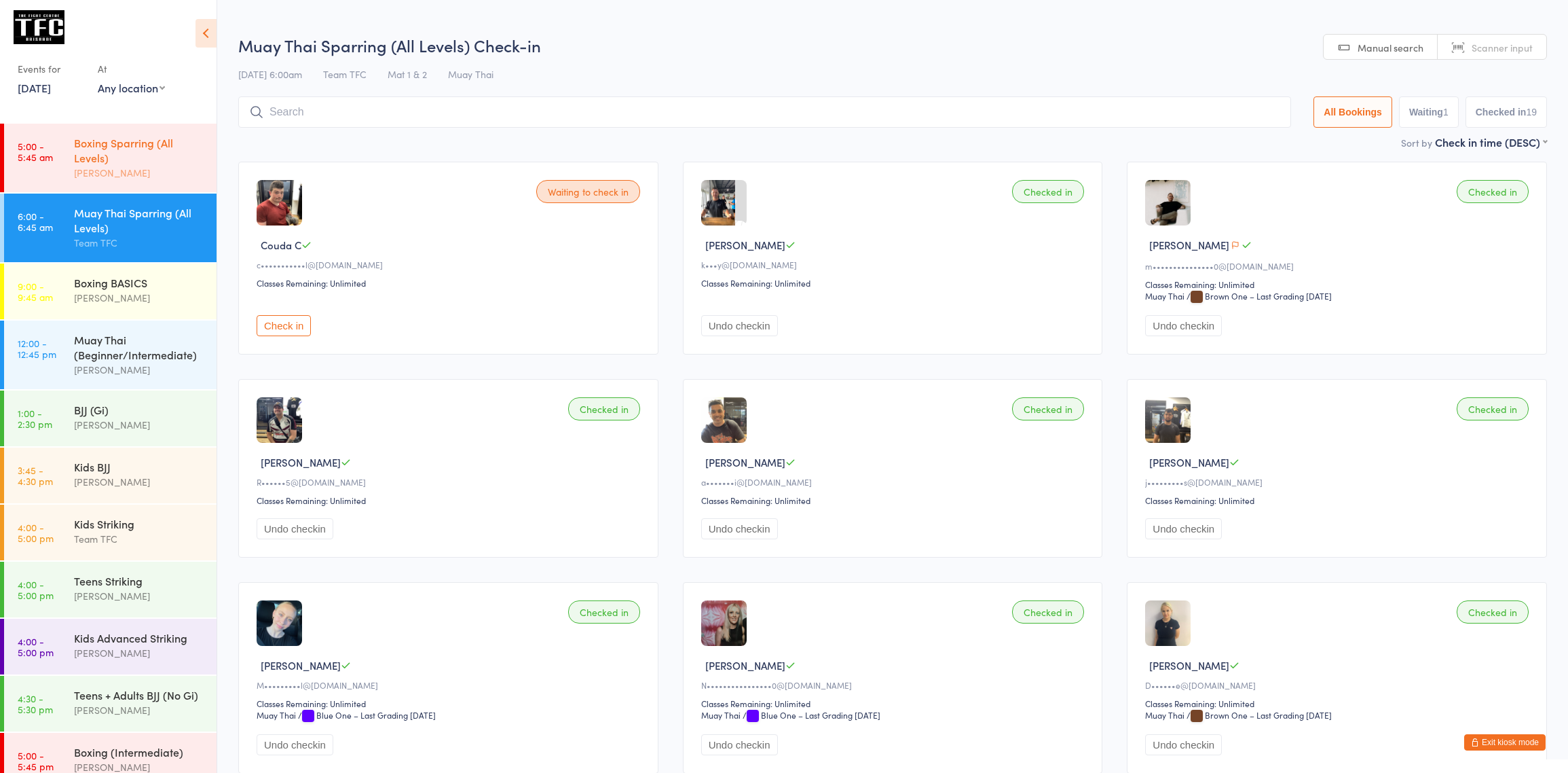
click at [155, 145] on div "Boxing Sparring (All Levels)" at bounding box center [139, 150] width 131 height 30
